Goal: Find specific fact: Find specific fact

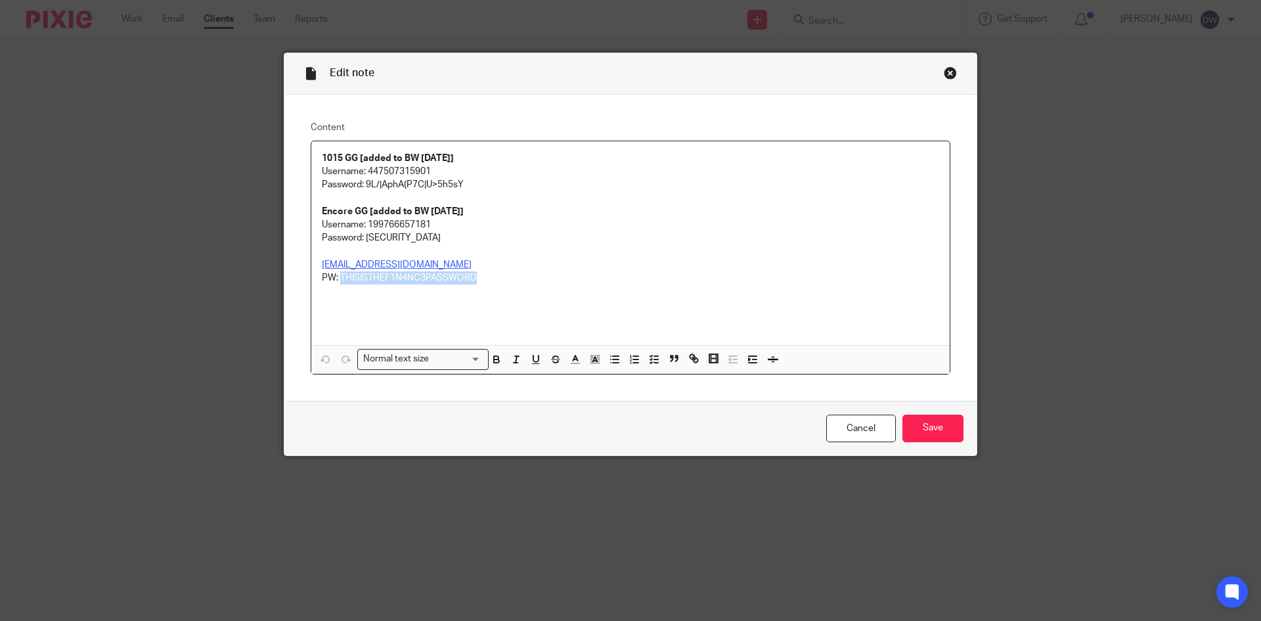
click at [951, 76] on div "Close this dialog window" at bounding box center [950, 72] width 13 height 13
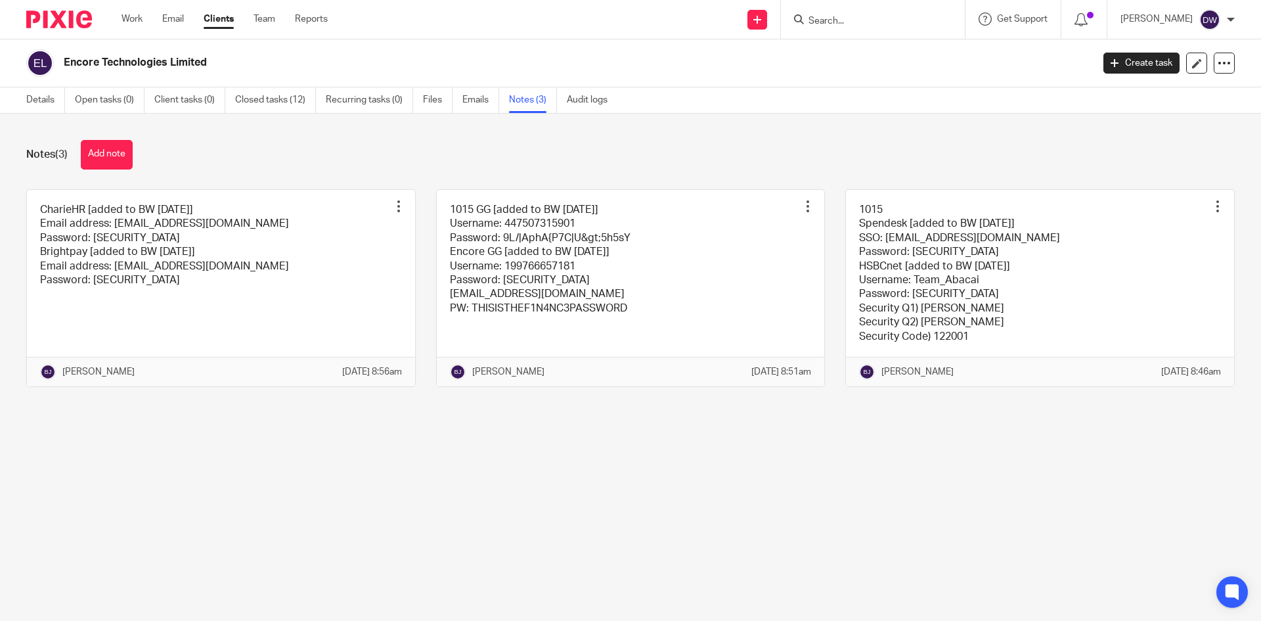
click at [855, 24] on input "Search" at bounding box center [866, 22] width 118 height 12
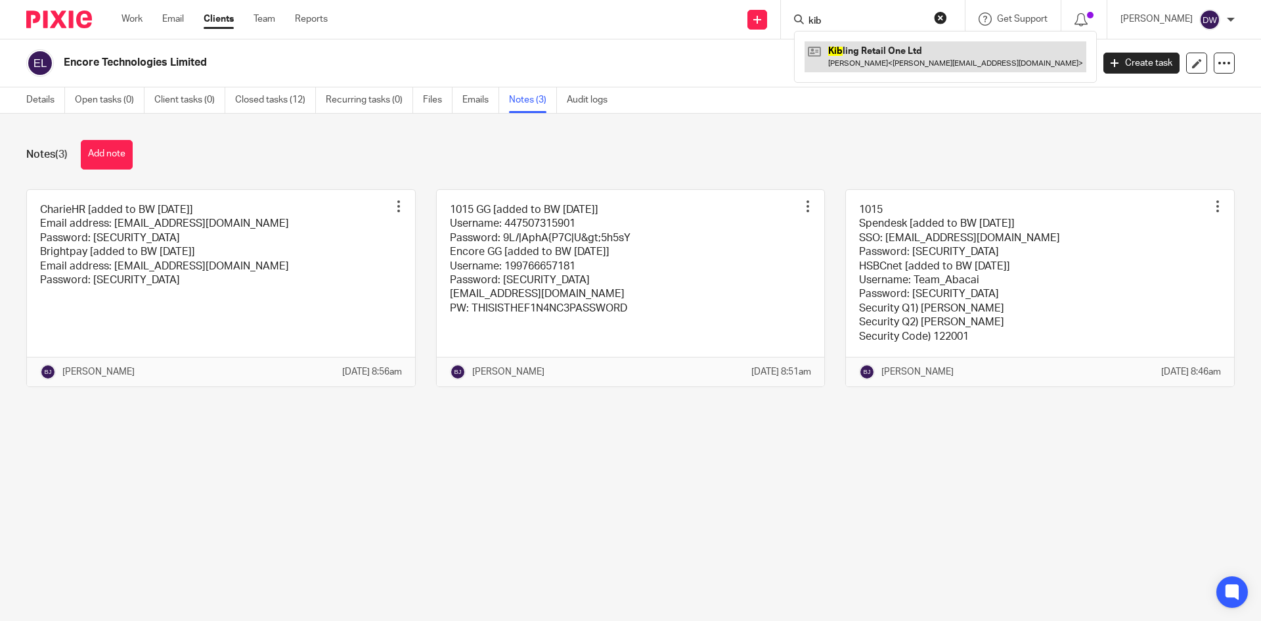
type input "kib"
click at [889, 50] on link at bounding box center [946, 56] width 282 height 30
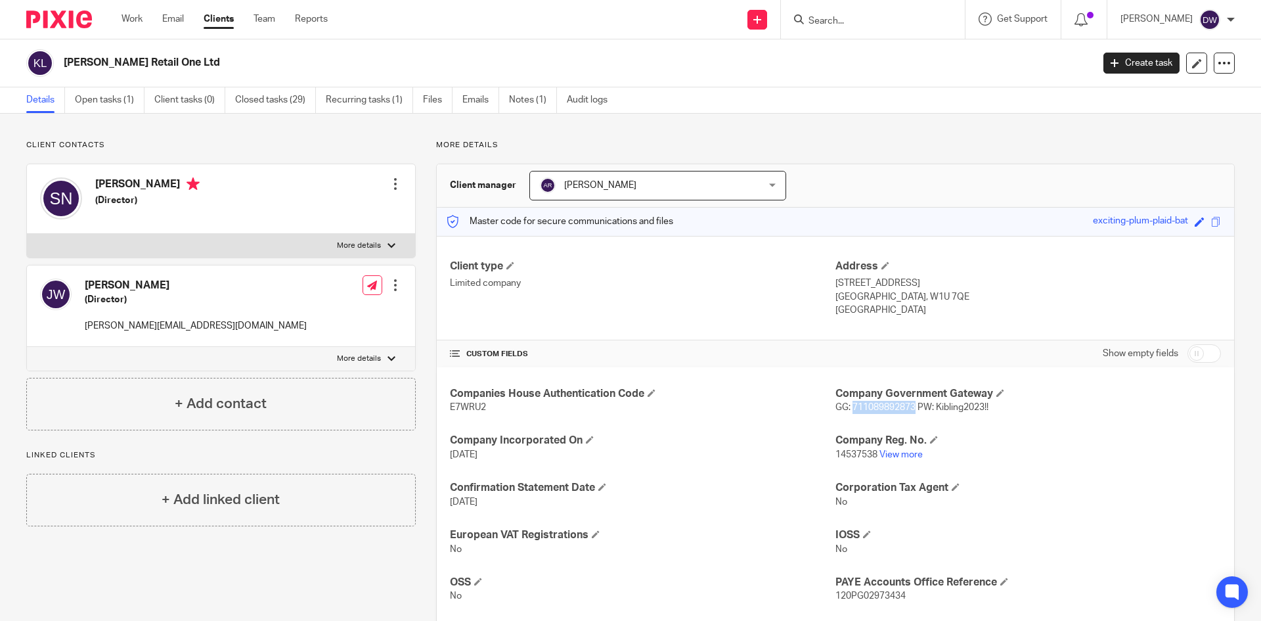
drag, startPoint x: 848, startPoint y: 409, endPoint x: 909, endPoint y: 408, distance: 61.8
click at [909, 408] on span "GG: 711089892873 PW: Kibling2023!!" at bounding box center [912, 407] width 153 height 9
copy span "711089892873"
drag, startPoint x: 932, startPoint y: 408, endPoint x: 1001, endPoint y: 411, distance: 68.4
click at [1001, 411] on p "GG: 711089892873 PW: Kibling2023!!" at bounding box center [1029, 407] width 386 height 13
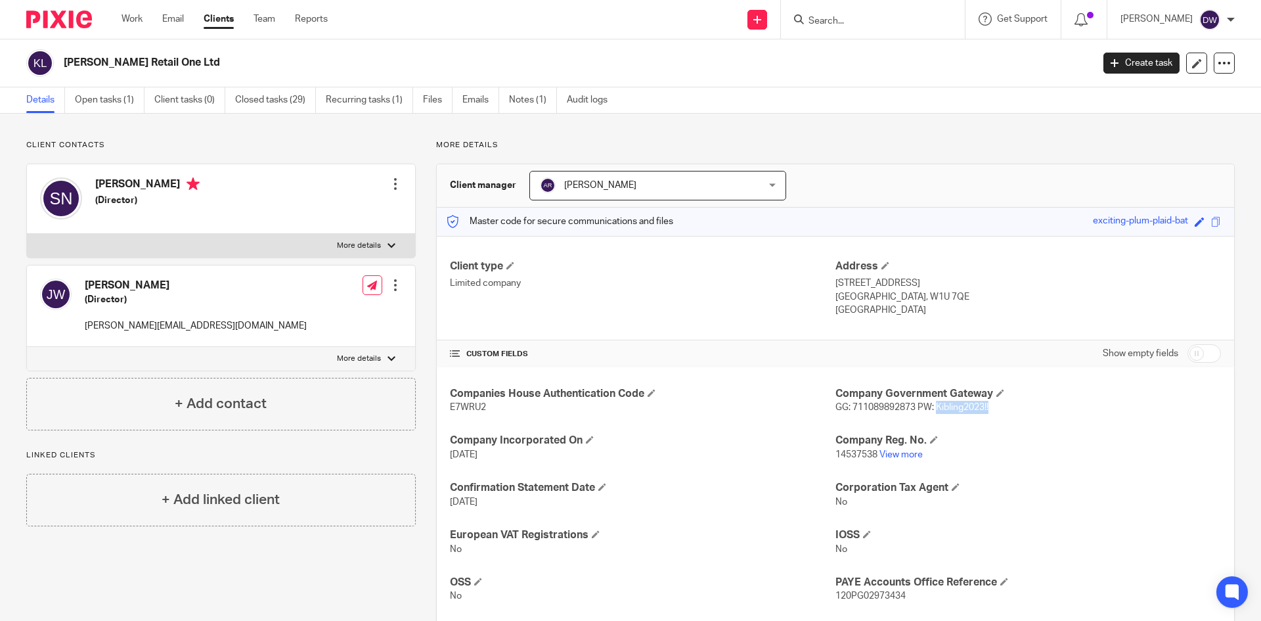
copy span "Kibling2023!!"
drag, startPoint x: 848, startPoint y: 407, endPoint x: 910, endPoint y: 411, distance: 62.5
click at [910, 411] on span "GG: 711089892873 PW: Kibling2023!!" at bounding box center [912, 407] width 153 height 9
copy span "711089892873"
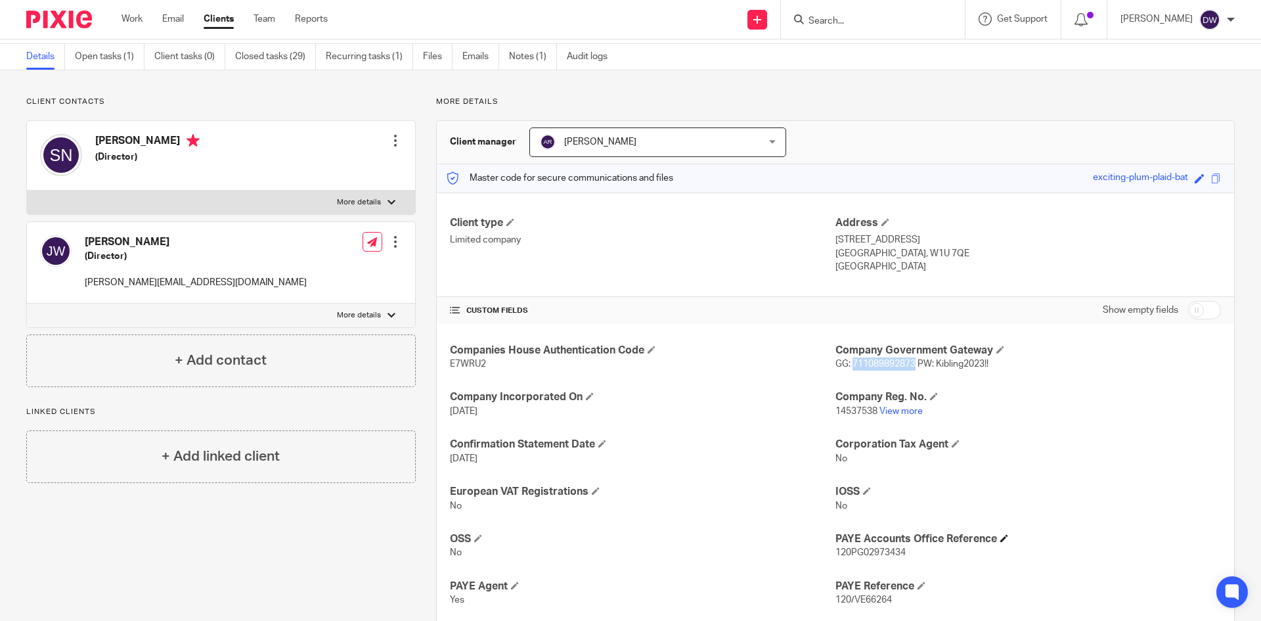
scroll to position [66, 0]
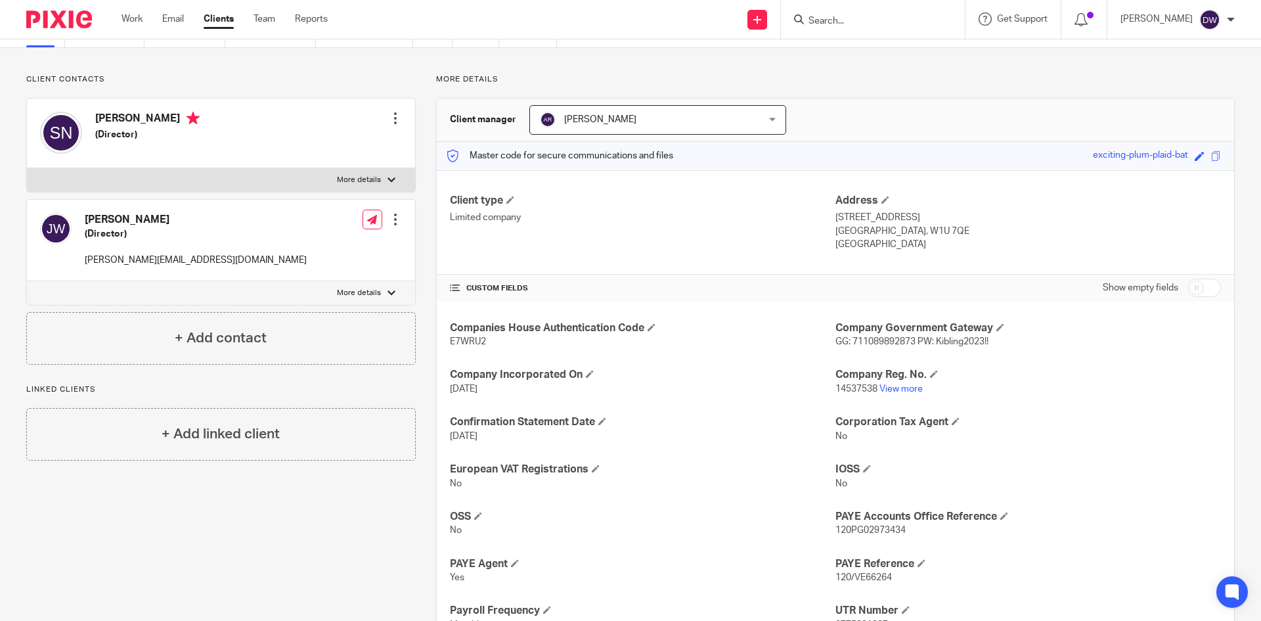
click at [872, 532] on span "120PG02973434" at bounding box center [871, 530] width 70 height 9
copy span "120PG02973434"
